Goal: Transaction & Acquisition: Purchase product/service

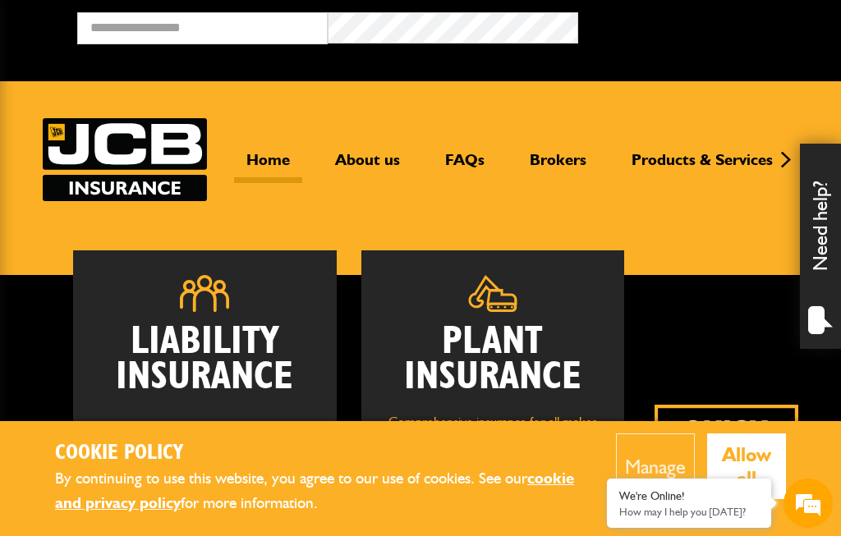
click at [660, 451] on button "Manage" at bounding box center [655, 466] width 79 height 66
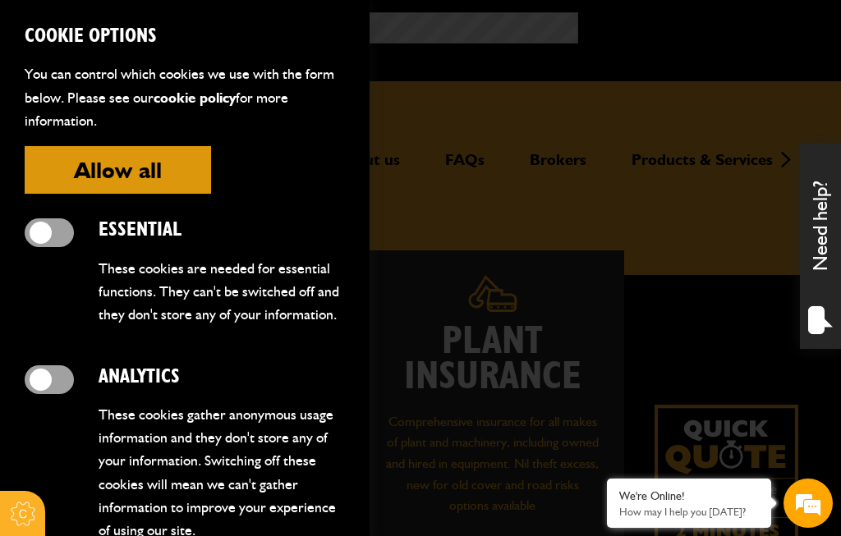
click at [99, 174] on button "Allow all" at bounding box center [118, 170] width 186 height 48
click at [86, 147] on button "Allow all" at bounding box center [118, 170] width 186 height 48
click at [45, 386] on span at bounding box center [49, 379] width 49 height 29
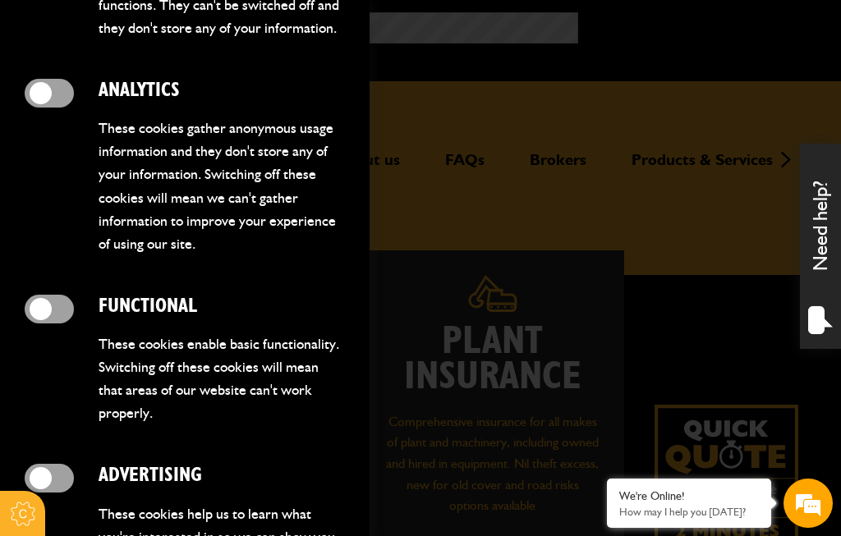
scroll to position [295, 0]
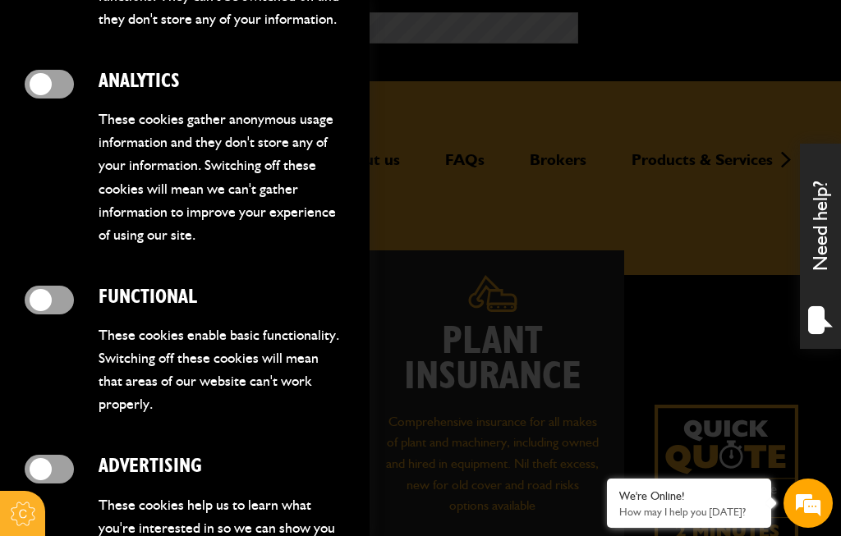
click at [53, 474] on span at bounding box center [49, 469] width 49 height 29
click at [56, 300] on span at bounding box center [49, 300] width 49 height 29
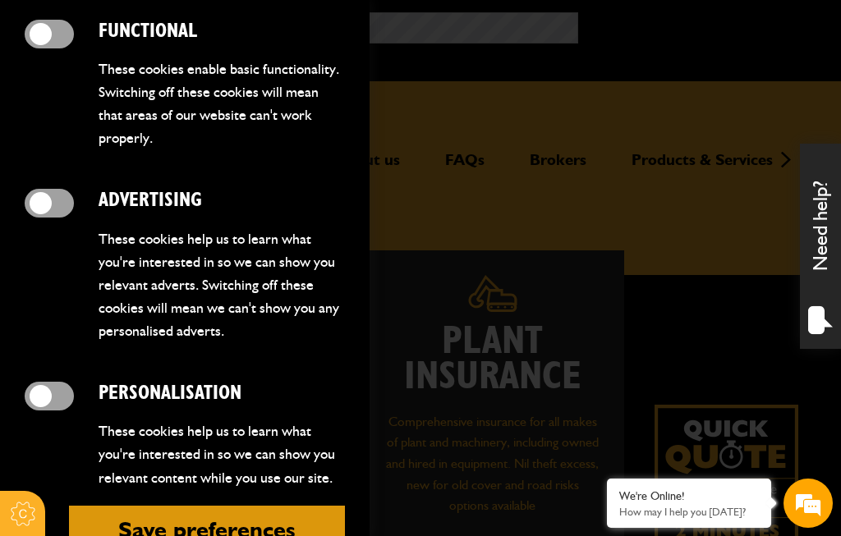
scroll to position [560, 0]
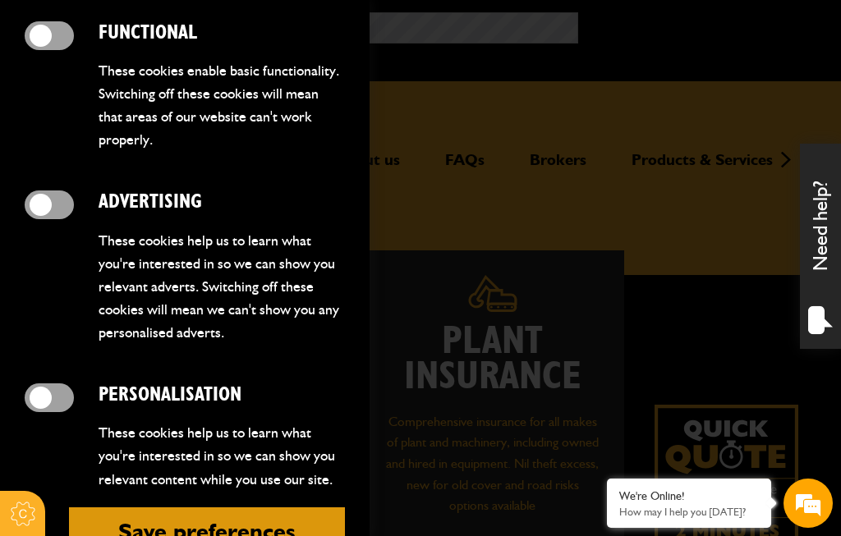
click at [49, 396] on span at bounding box center [49, 397] width 49 height 29
click at [136, 526] on button "Save preferences" at bounding box center [207, 531] width 276 height 48
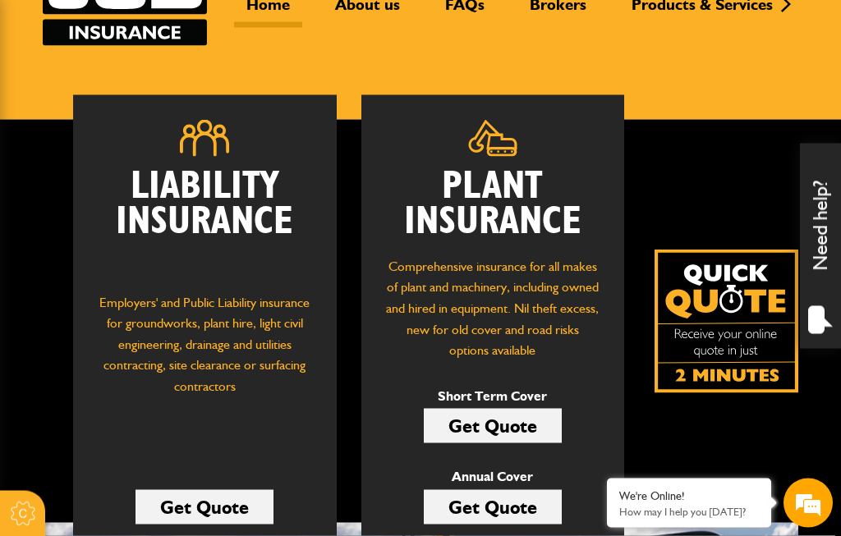
scroll to position [186, 0]
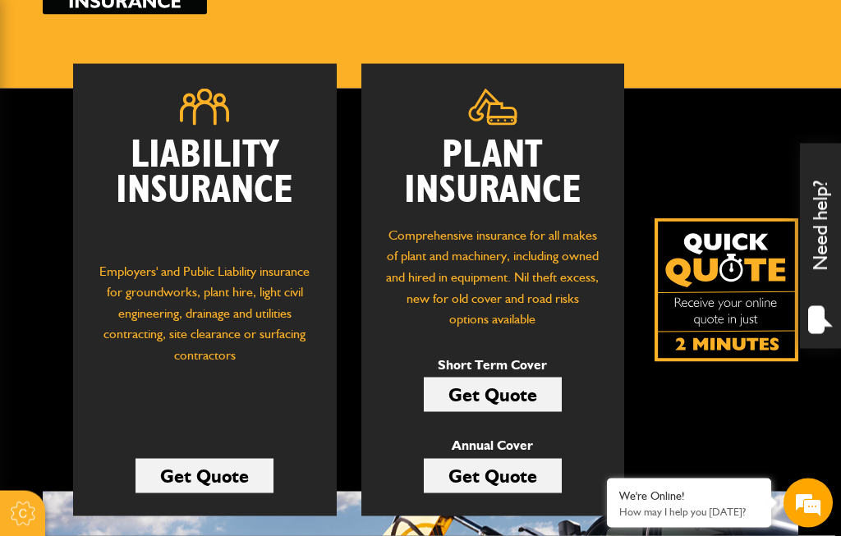
click at [547, 479] on link "Get Quote" at bounding box center [493, 476] width 138 height 34
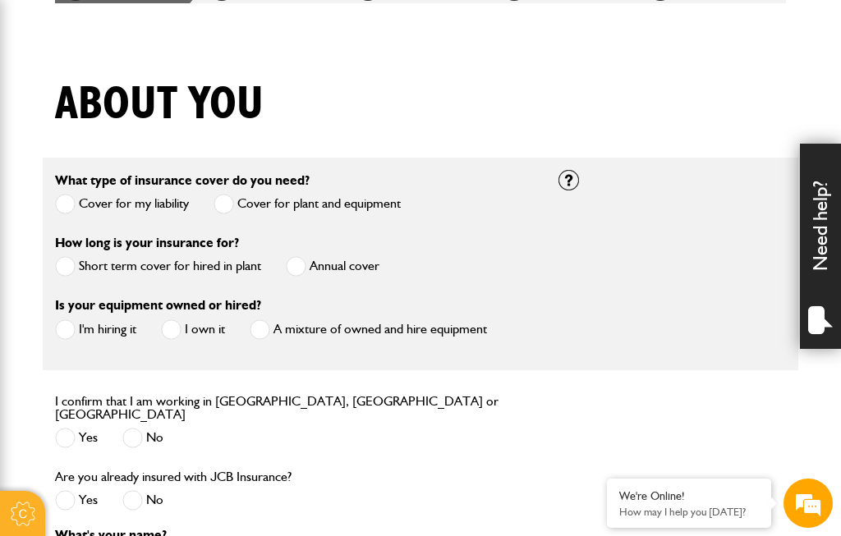
scroll to position [362, 0]
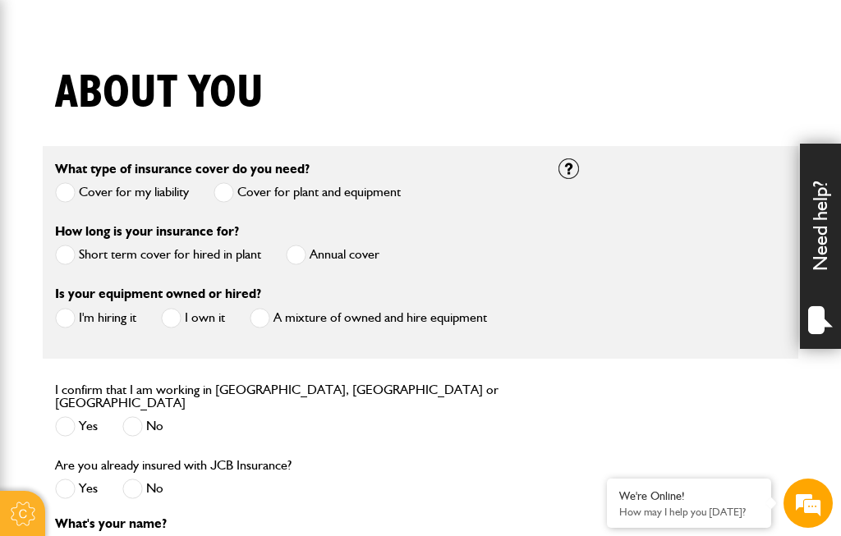
click at [299, 261] on span at bounding box center [296, 255] width 21 height 21
click at [63, 192] on span at bounding box center [65, 192] width 21 height 21
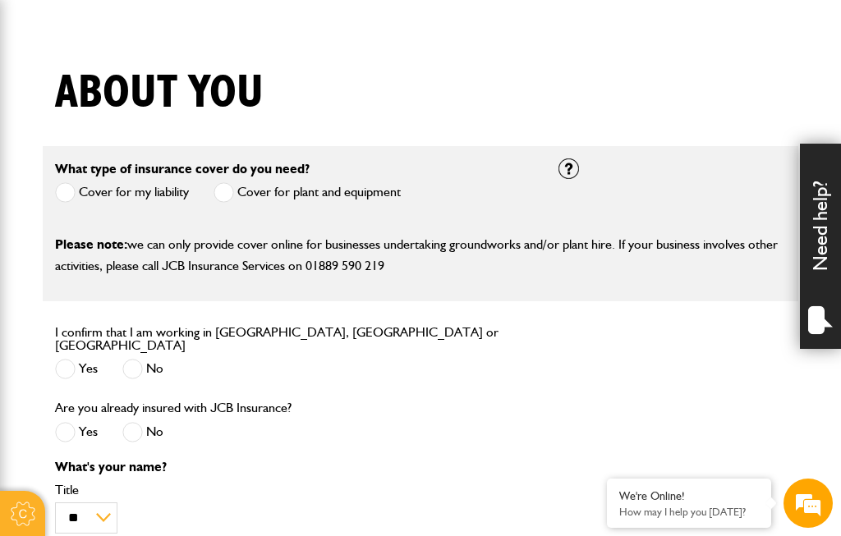
click at [229, 201] on span at bounding box center [223, 192] width 21 height 21
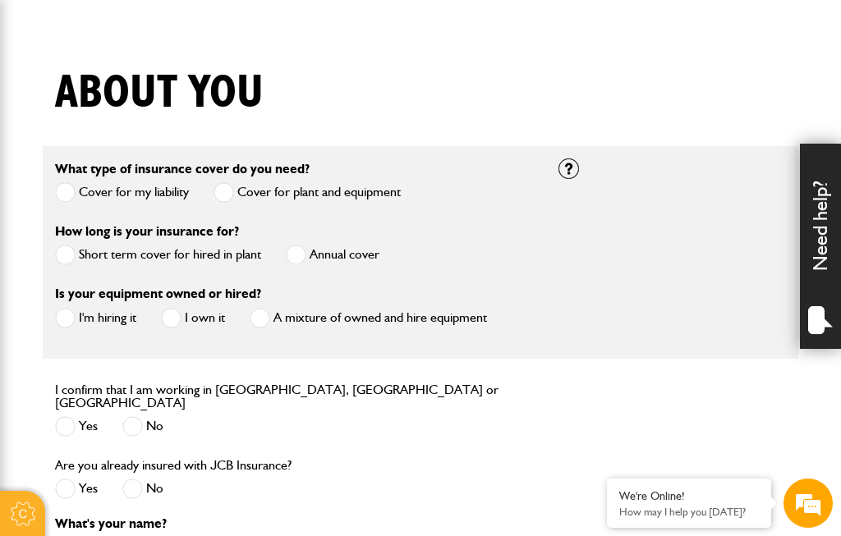
click at [174, 323] on span at bounding box center [171, 318] width 21 height 21
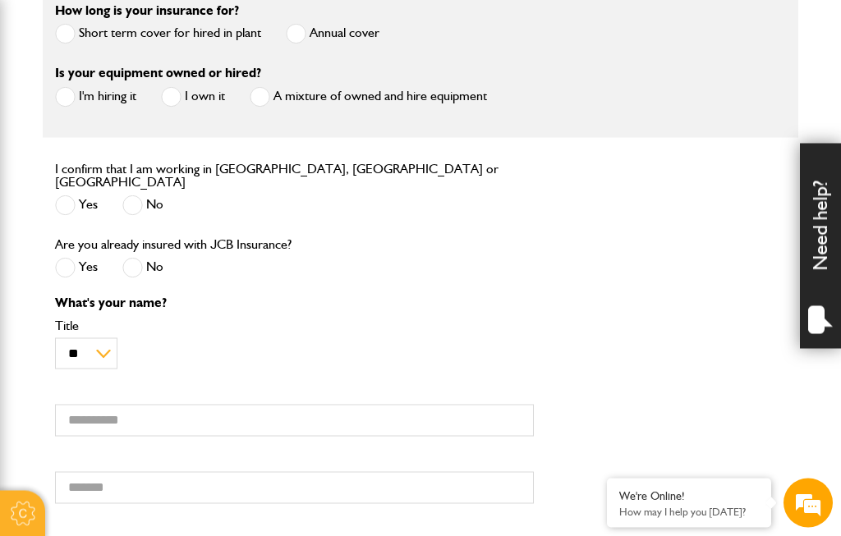
scroll to position [0, 0]
click at [58, 200] on span at bounding box center [65, 205] width 21 height 21
click at [139, 269] on span at bounding box center [132, 268] width 21 height 21
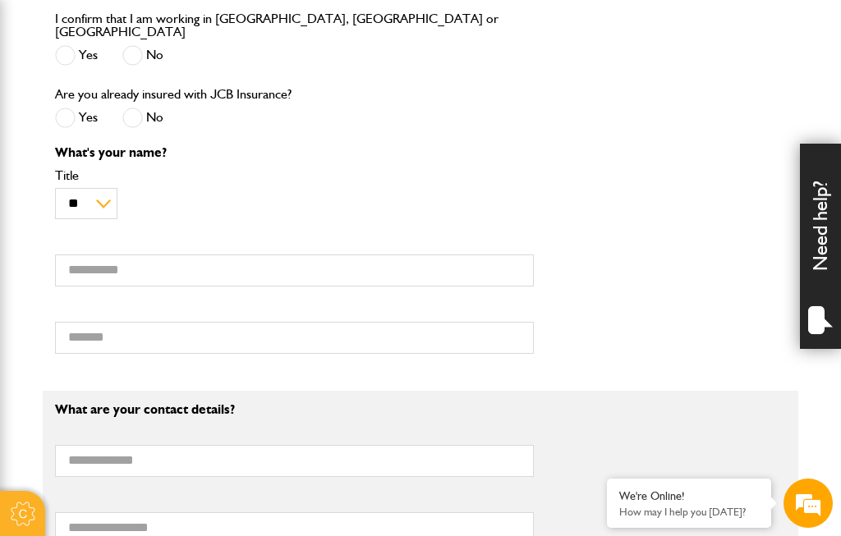
scroll to position [739, 0]
